Goal: Find contact information: Find contact information

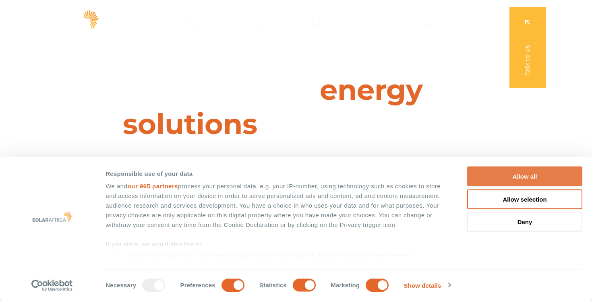
click at [495, 176] on button "Allow all" at bounding box center [524, 177] width 115 height 20
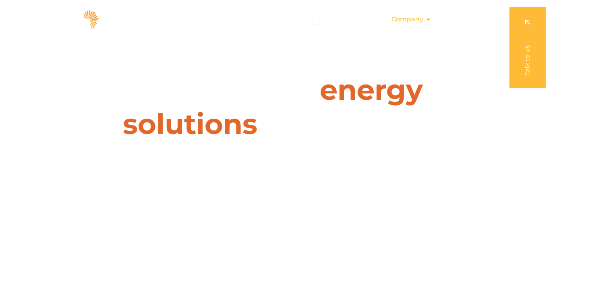
click at [424, 20] on div "Company Close Company Open Company" at bounding box center [411, 19] width 53 height 16
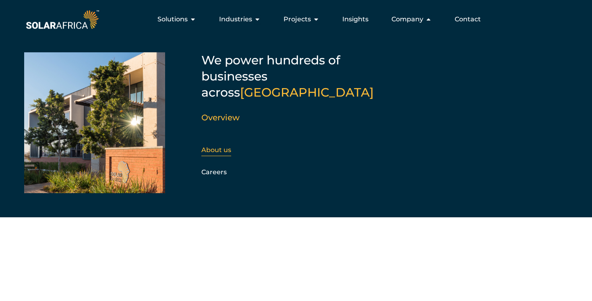
click at [224, 144] on div "About us" at bounding box center [244, 150] width 87 height 12
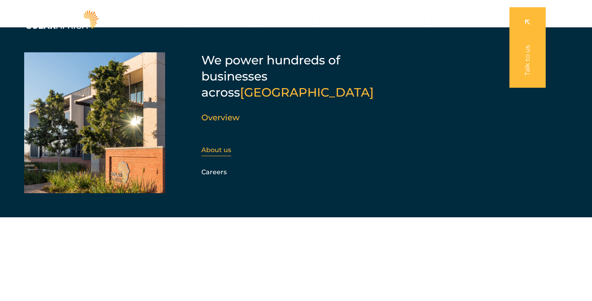
click at [225, 146] on link "About us" at bounding box center [216, 150] width 30 height 8
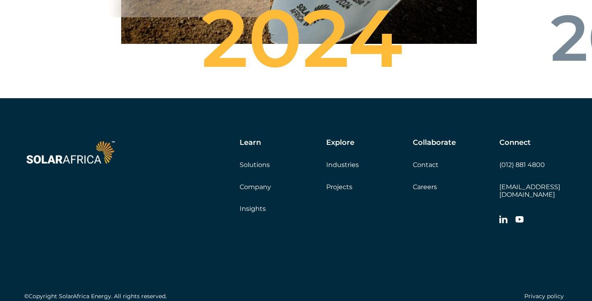
scroll to position [2917, 0]
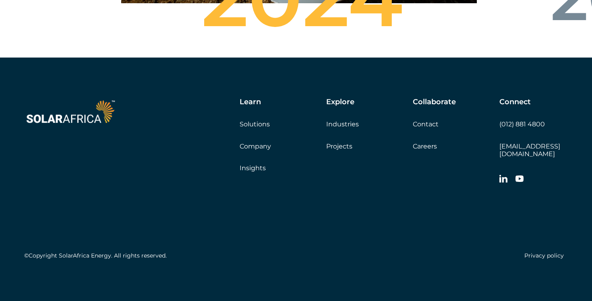
click at [423, 128] on link "Contact" at bounding box center [426, 124] width 26 height 8
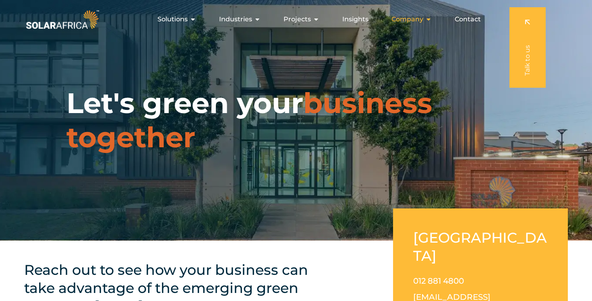
click at [423, 20] on span "Company" at bounding box center [408, 20] width 32 height 10
